Goal: Task Accomplishment & Management: Use online tool/utility

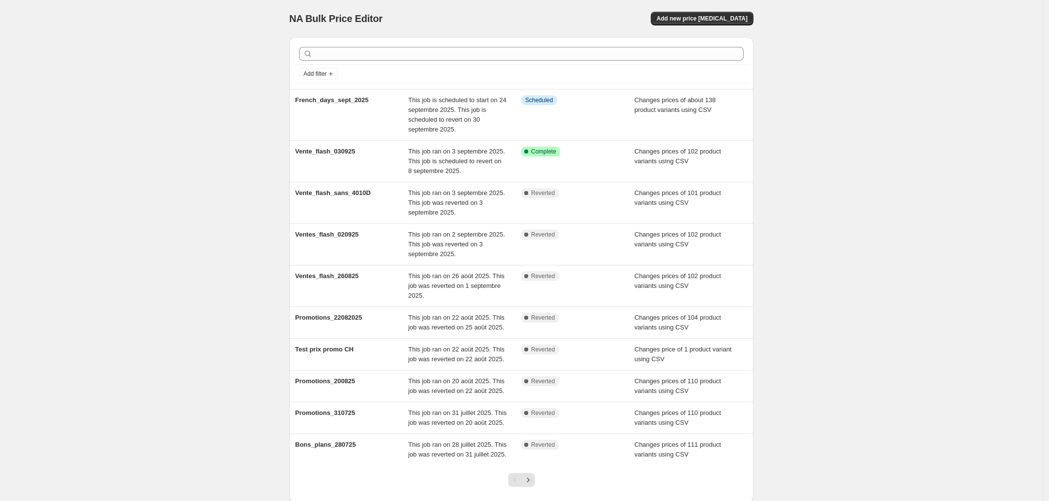
click at [358, 160] on div "Vente_flash_030925" at bounding box center [351, 161] width 113 height 29
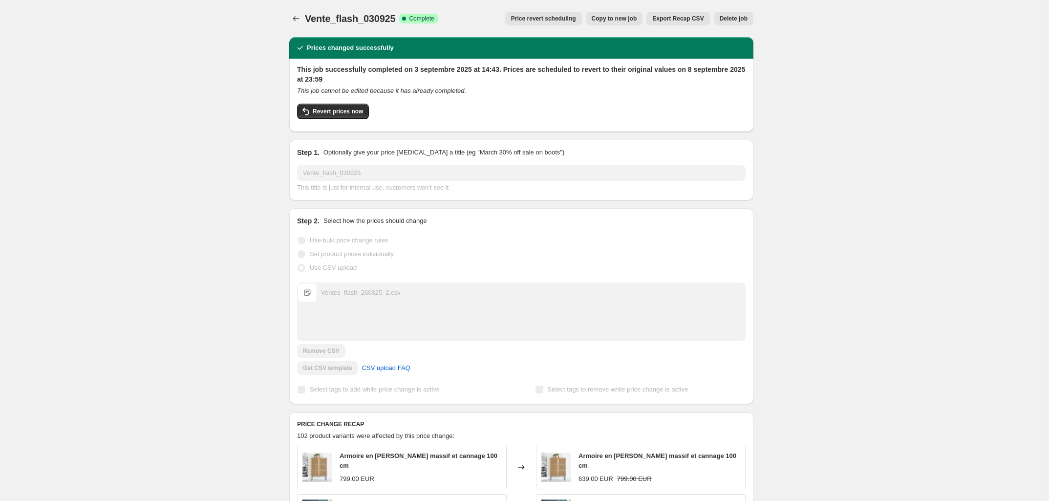
click at [328, 113] on span "Revert prices now" at bounding box center [338, 112] width 50 height 8
checkbox input "false"
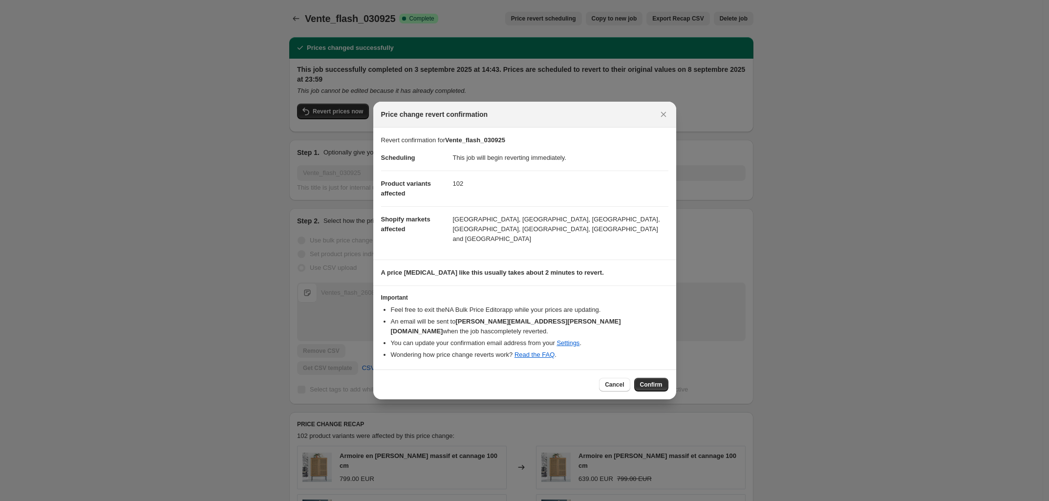
click at [651, 381] on span "Confirm" at bounding box center [651, 385] width 22 height 8
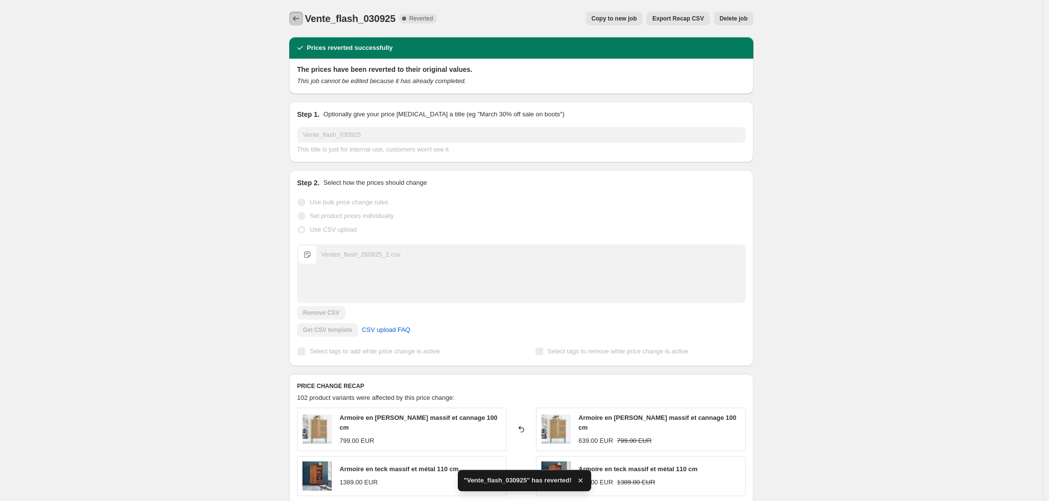
click at [298, 15] on icon "Price change jobs" at bounding box center [296, 19] width 10 height 10
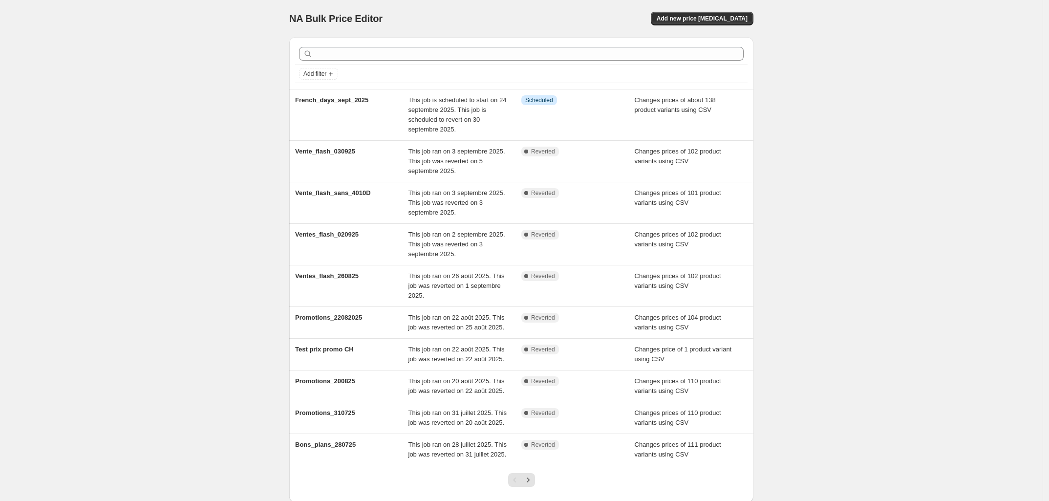
click at [708, 23] on button "Add new price change job" at bounding box center [702, 19] width 103 height 14
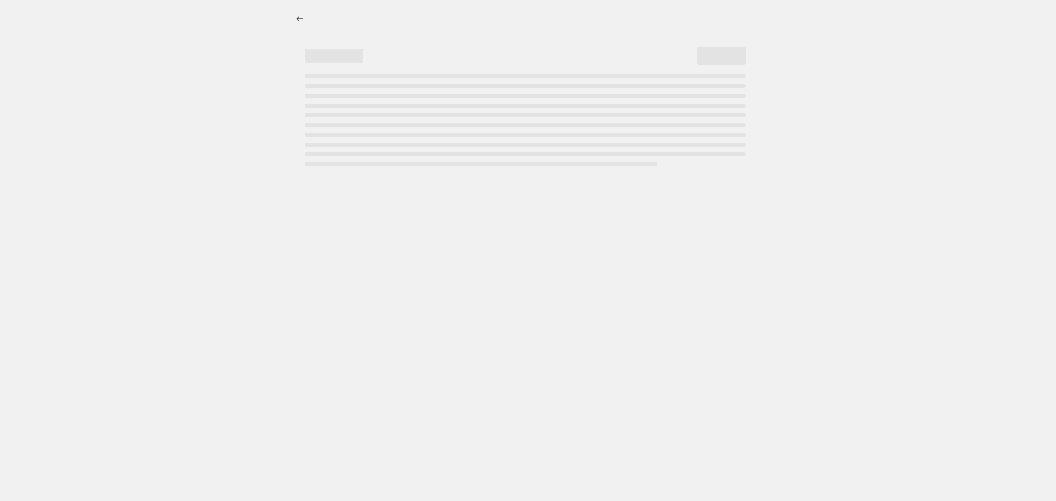
select select "percentage"
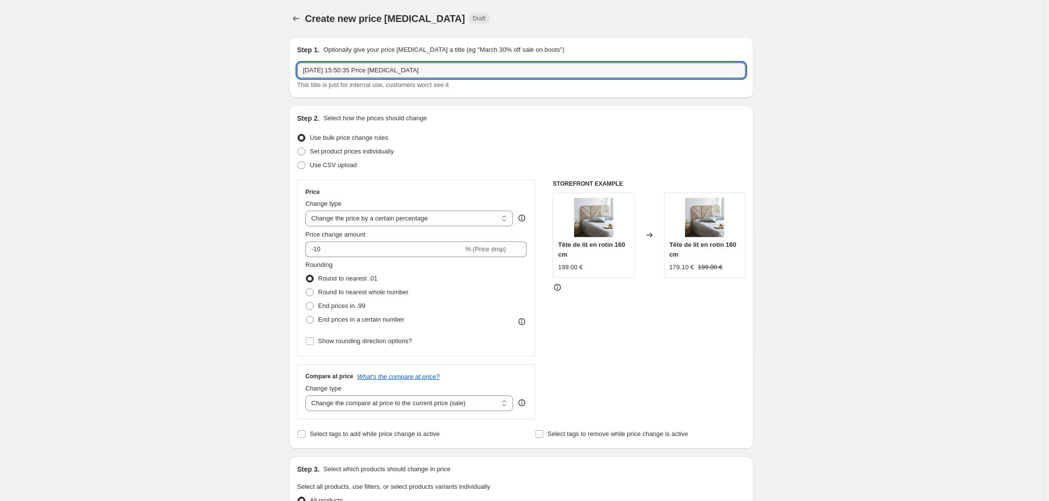
click at [354, 71] on input "5 sept. 2025, 15:50:35 Price change job" at bounding box center [521, 71] width 449 height 16
type input "Ventes_flash_050925"
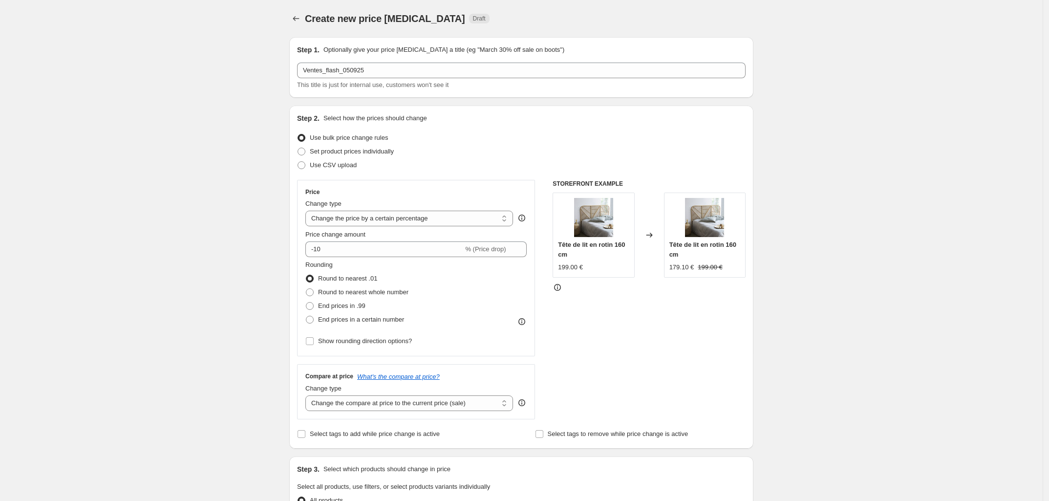
click at [314, 163] on span "Use CSV upload" at bounding box center [333, 164] width 47 height 7
click at [298, 162] on input "Use CSV upload" at bounding box center [298, 161] width 0 height 0
radio input "true"
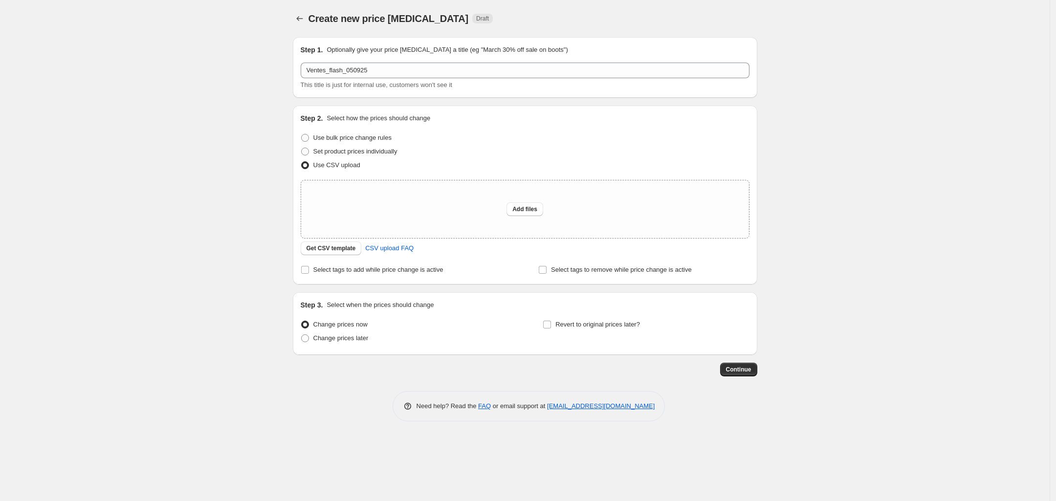
click at [511, 205] on button "Add files" at bounding box center [524, 209] width 37 height 14
type input "C:\fakepath\Ventes_flash_260825_2.csv"
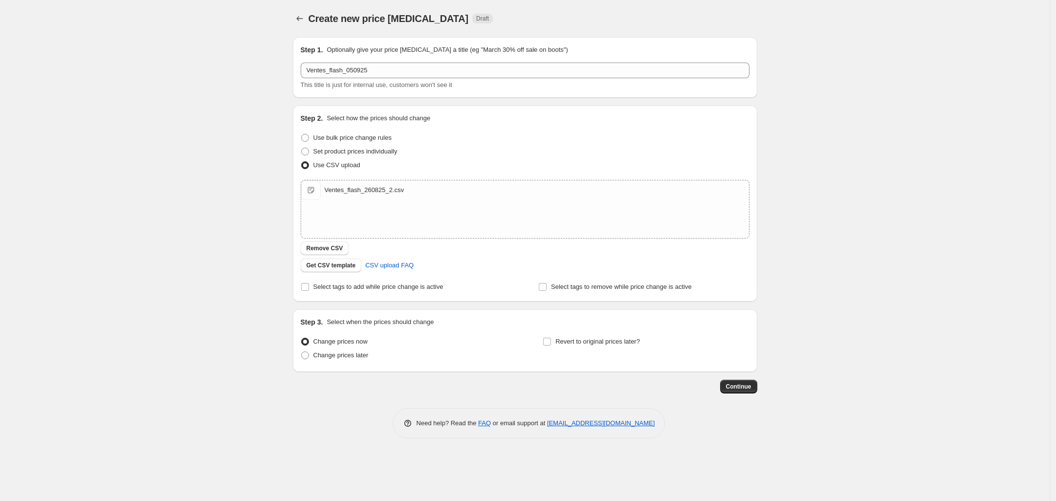
click at [546, 340] on input "Revert to original prices later?" at bounding box center [547, 342] width 8 height 8
checkbox input "true"
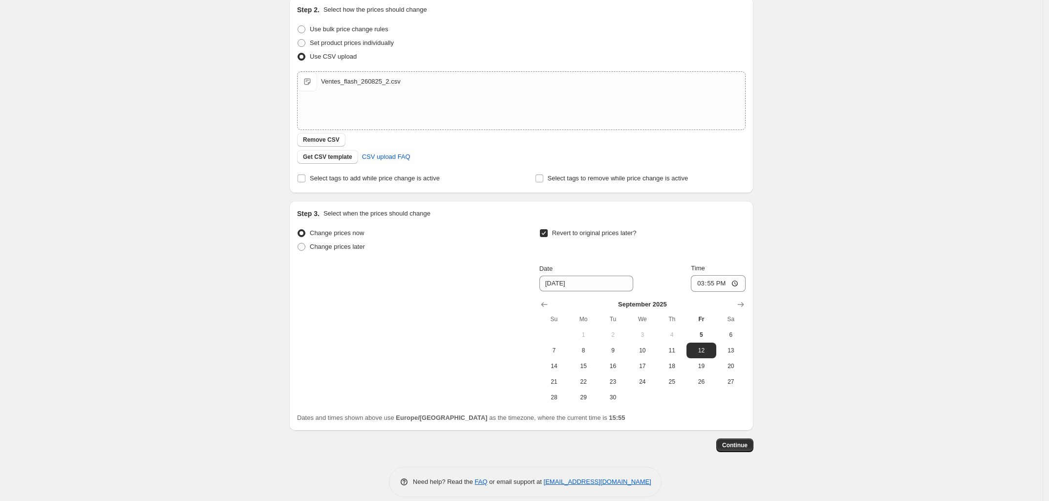
scroll to position [119, 0]
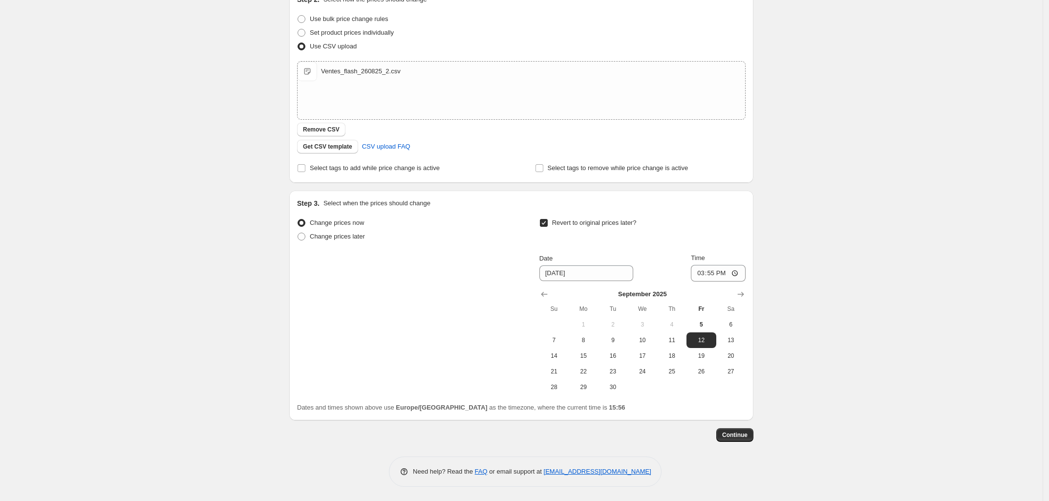
click at [584, 339] on span "8" at bounding box center [584, 340] width 22 height 8
type input "9/8/2025"
click at [718, 273] on input "15:55" at bounding box center [718, 273] width 55 height 17
type input "23:50"
type input "23:09"
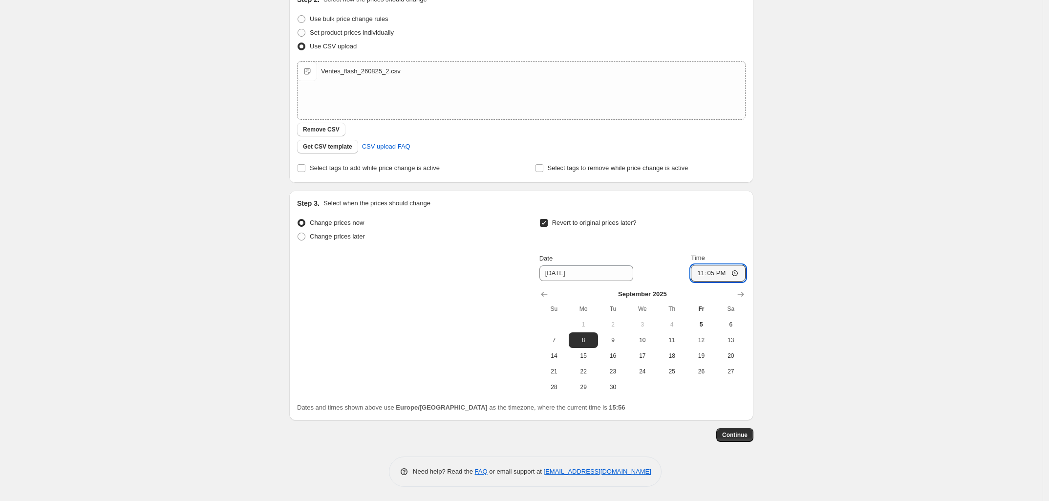
type input "23:59"
click at [740, 439] on button "Continue" at bounding box center [735, 435] width 37 height 14
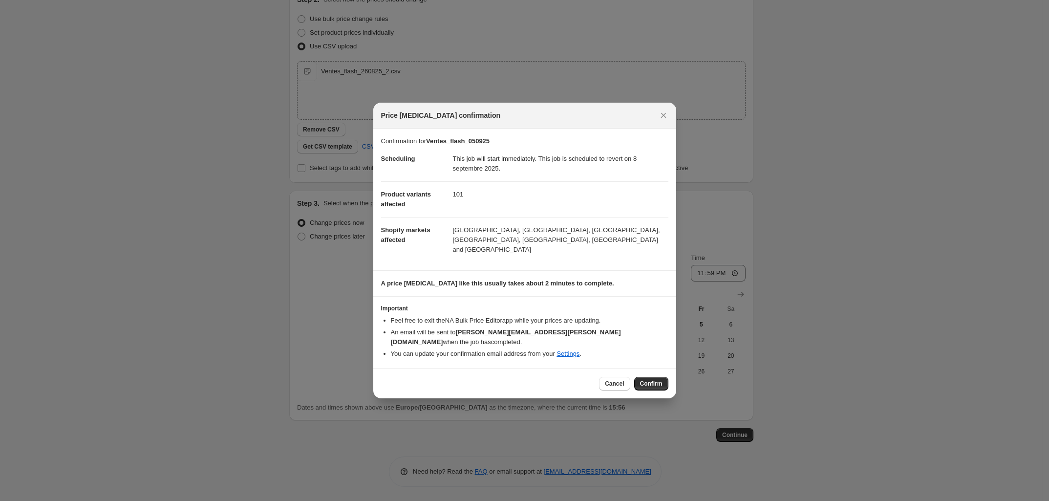
click at [649, 380] on span "Confirm" at bounding box center [651, 384] width 22 height 8
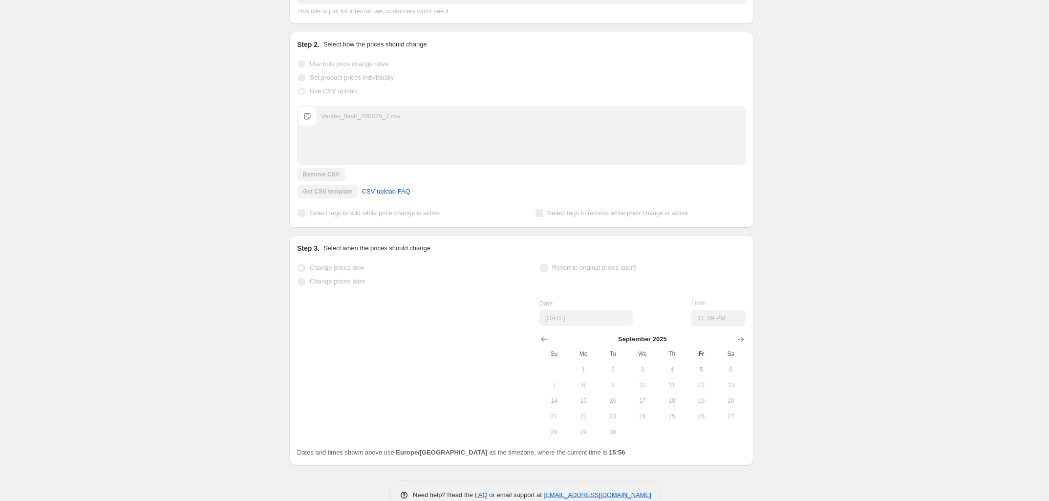
scroll to position [145, 0]
click at [863, 208] on div "Ventes_flash_050925. This page is ready Ventes_flash_050925 Info Partially comp…" at bounding box center [521, 189] width 1043 height 669
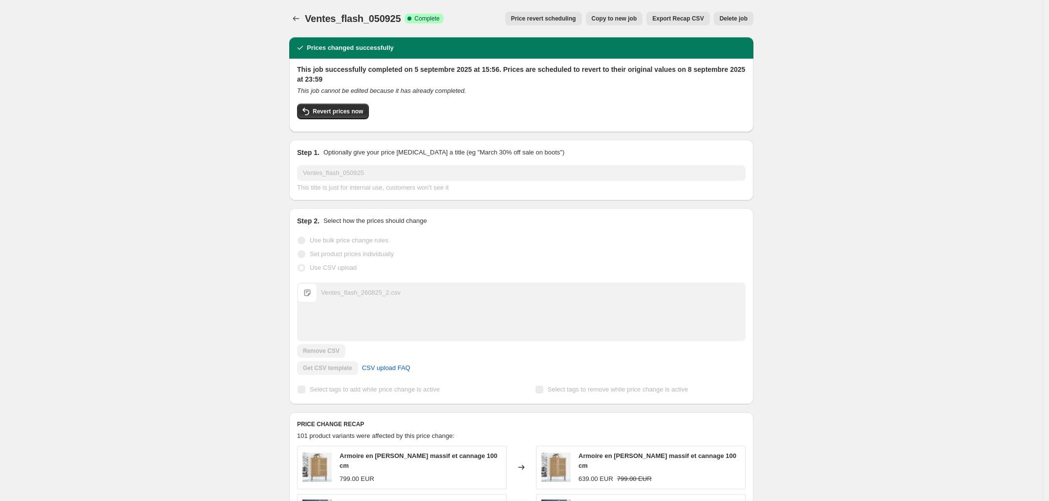
click at [236, 268] on div "Ventes_flash_050925. This page is ready Ventes_flash_050925 Success Complete Co…" at bounding box center [521, 504] width 1043 height 1009
click at [301, 22] on icon "Price change jobs" at bounding box center [296, 19] width 10 height 10
